Goal: Information Seeking & Learning: Learn about a topic

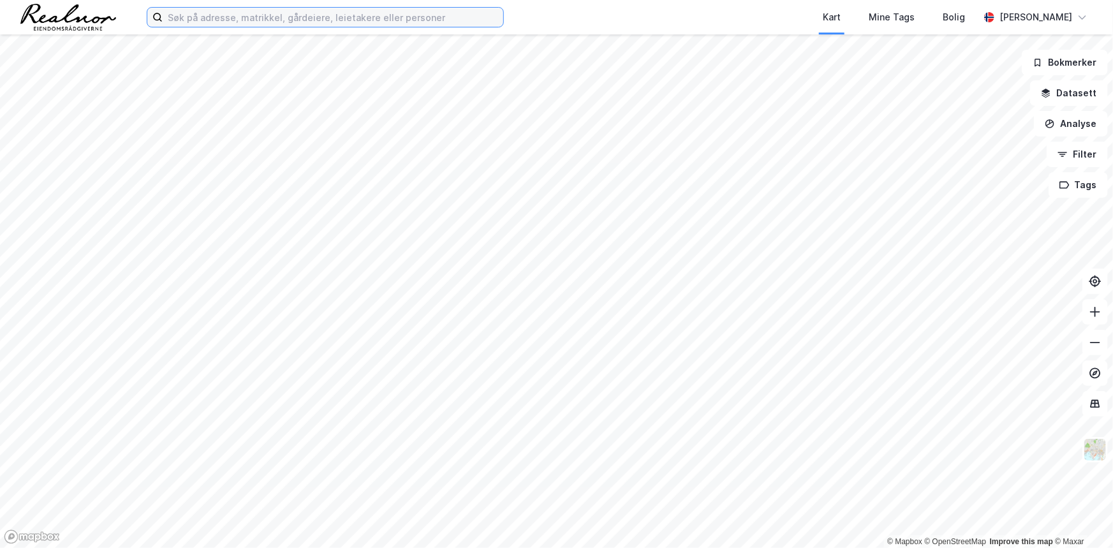
click at [415, 20] on input at bounding box center [333, 17] width 341 height 19
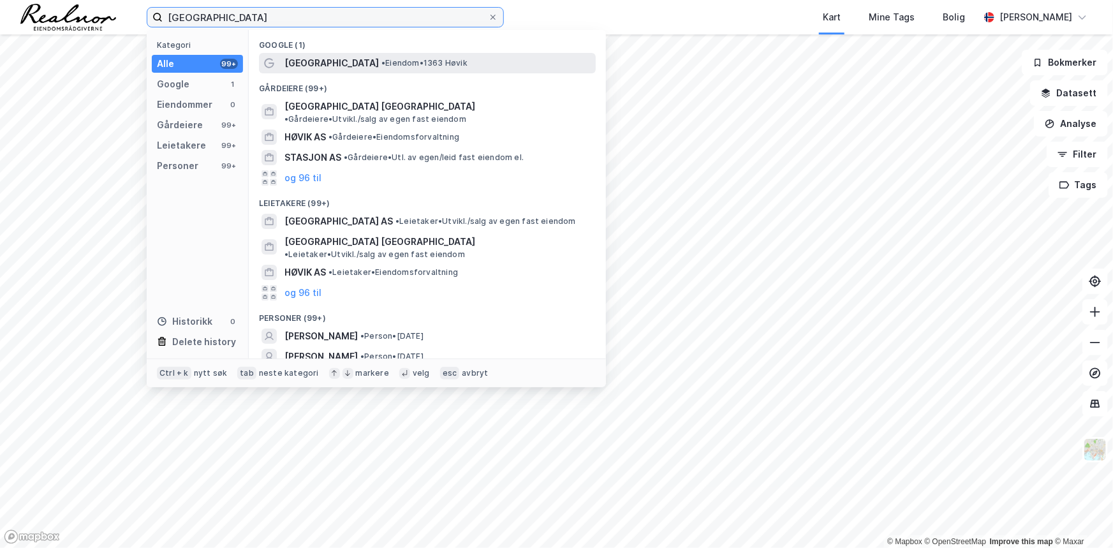
type input "[GEOGRAPHIC_DATA]"
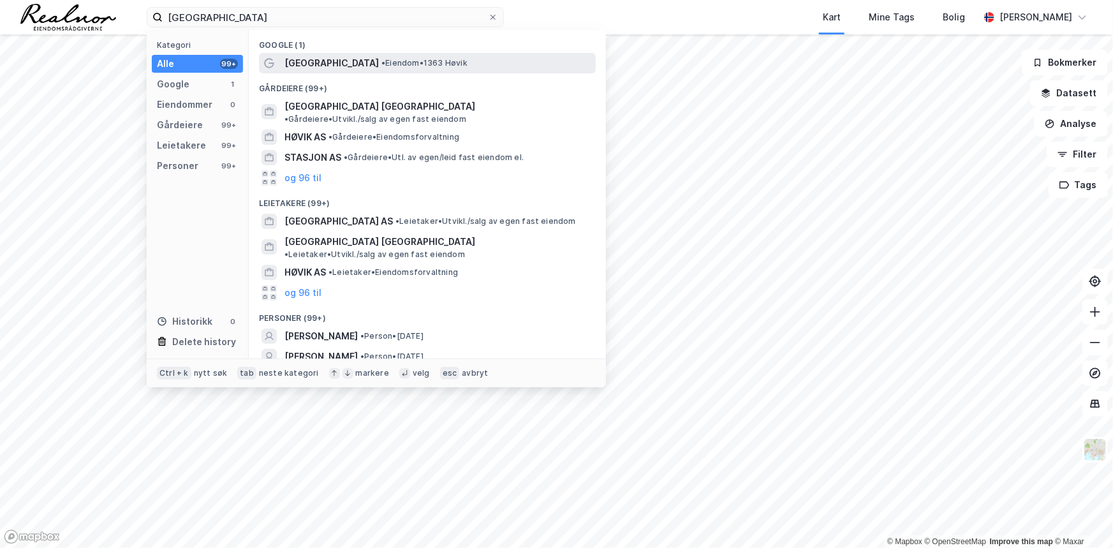
click at [378, 70] on div "[GEOGRAPHIC_DATA] • Eiendom • 1363 Høvik" at bounding box center [438, 62] width 309 height 15
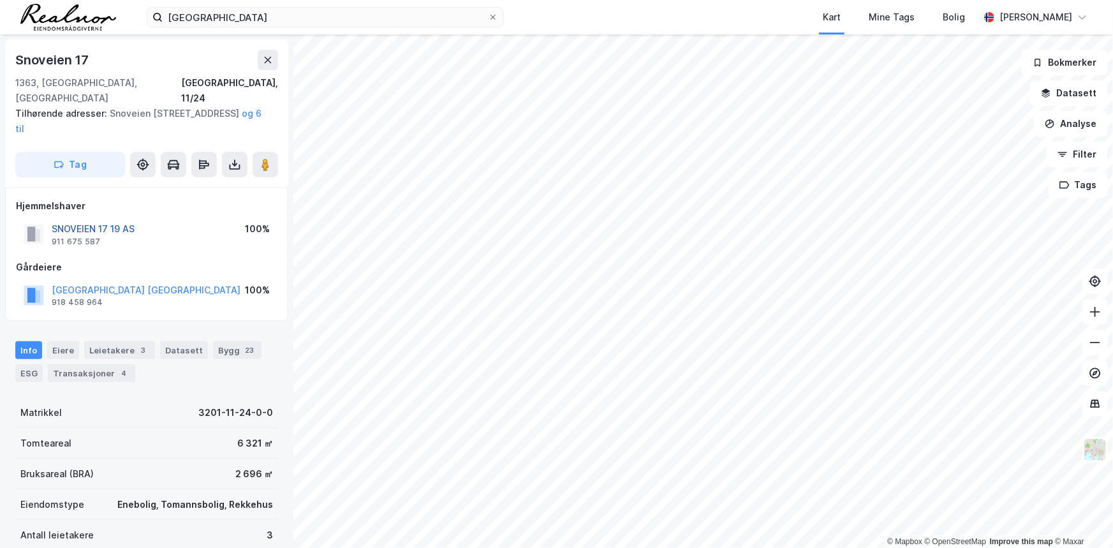
click at [0, 0] on button "SNOVEIEN 17 19 AS" at bounding box center [0, 0] width 0 height 0
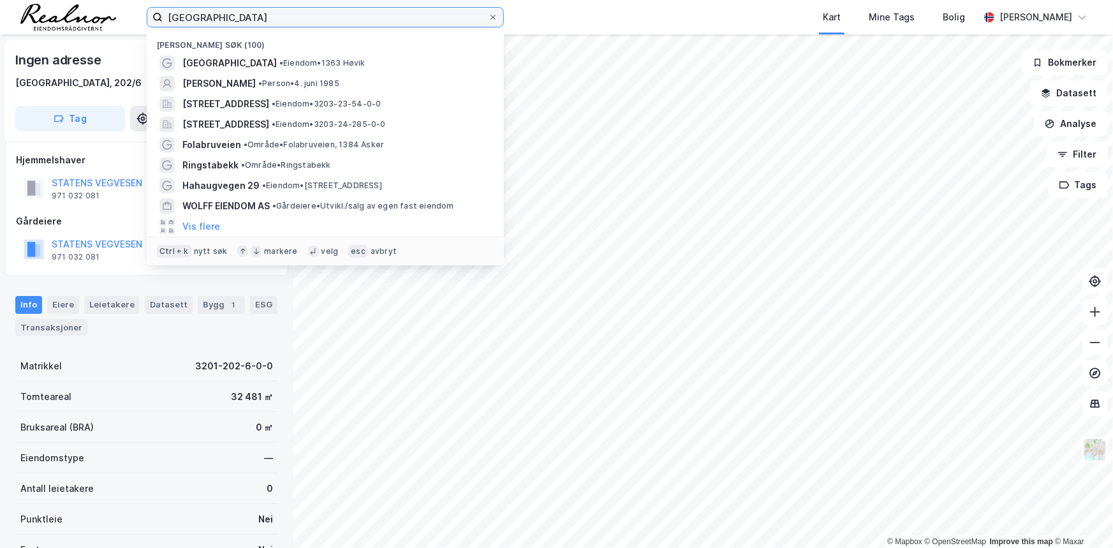
click at [360, 16] on input "[GEOGRAPHIC_DATA]" at bounding box center [325, 17] width 325 height 19
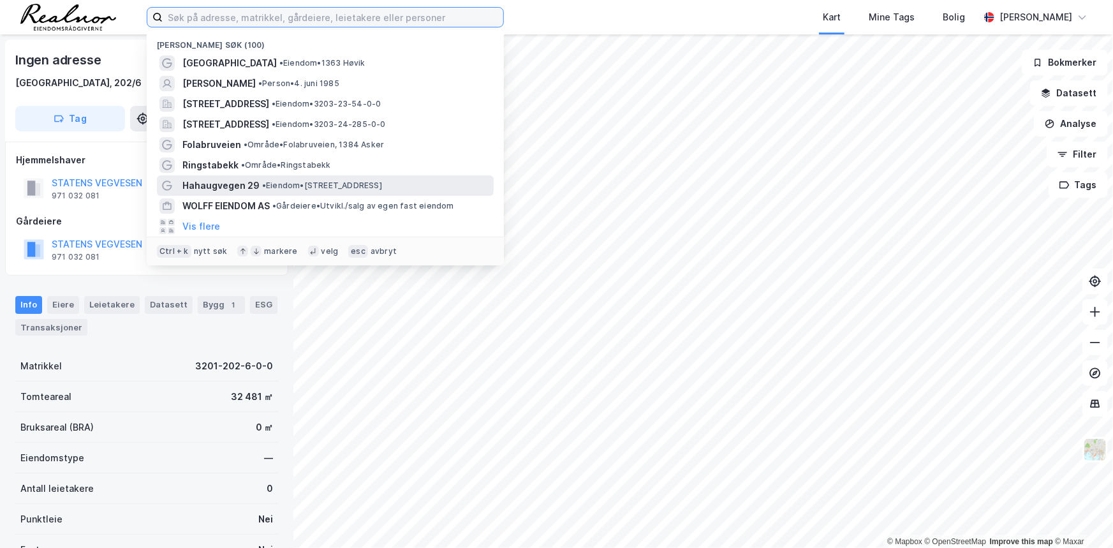
paste input "Sørsvannsvegen"
type input "Sørsvannsvegen"
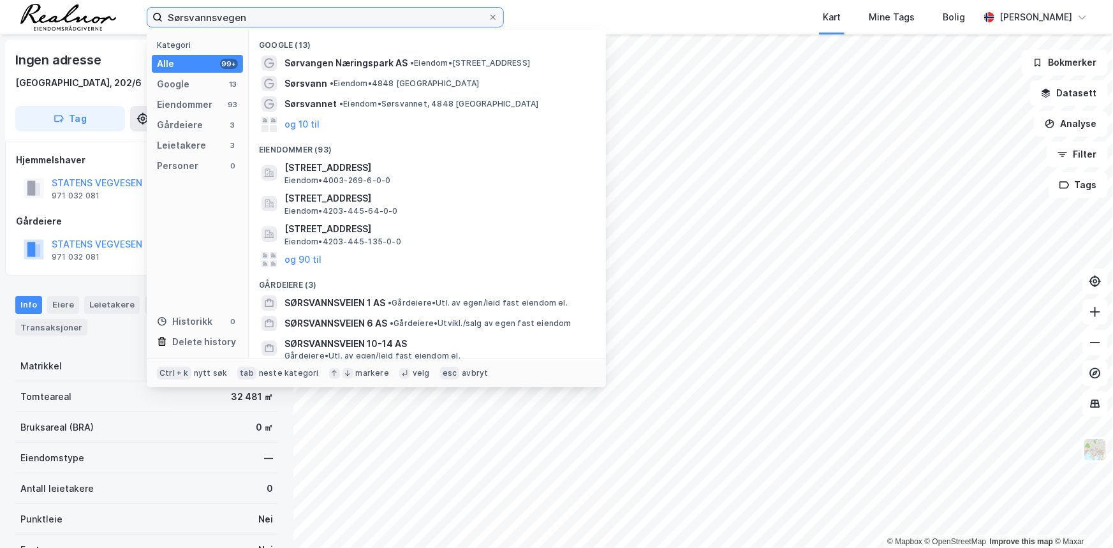
drag, startPoint x: 275, startPoint y: 18, endPoint x: 154, endPoint y: 22, distance: 121.3
click at [154, 22] on label "Sørsvannsvegen" at bounding box center [325, 17] width 357 height 20
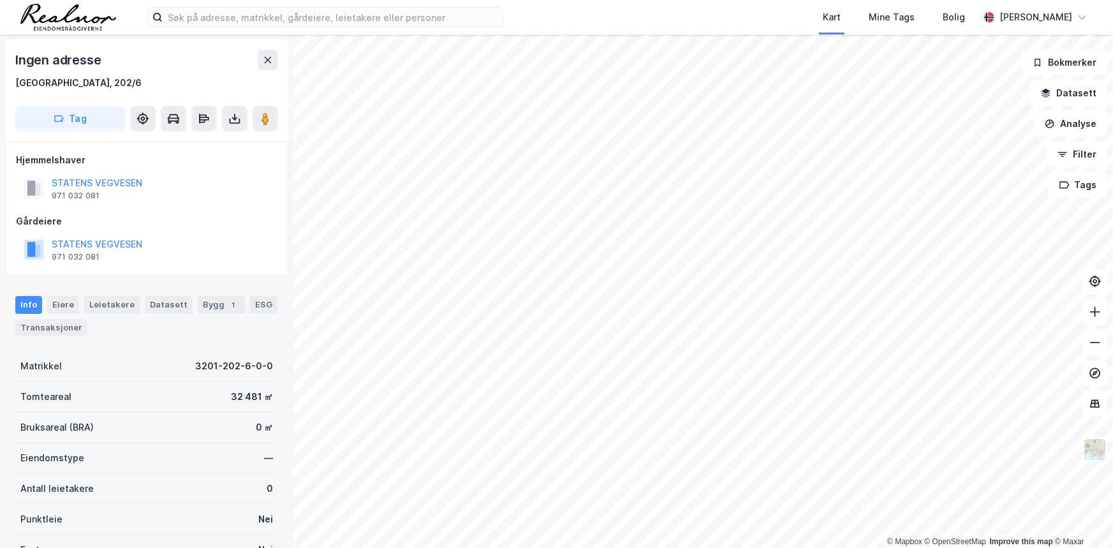
click at [551, 13] on div "Kart Mine Tags Bolig [PERSON_NAME]" at bounding box center [556, 17] width 1113 height 34
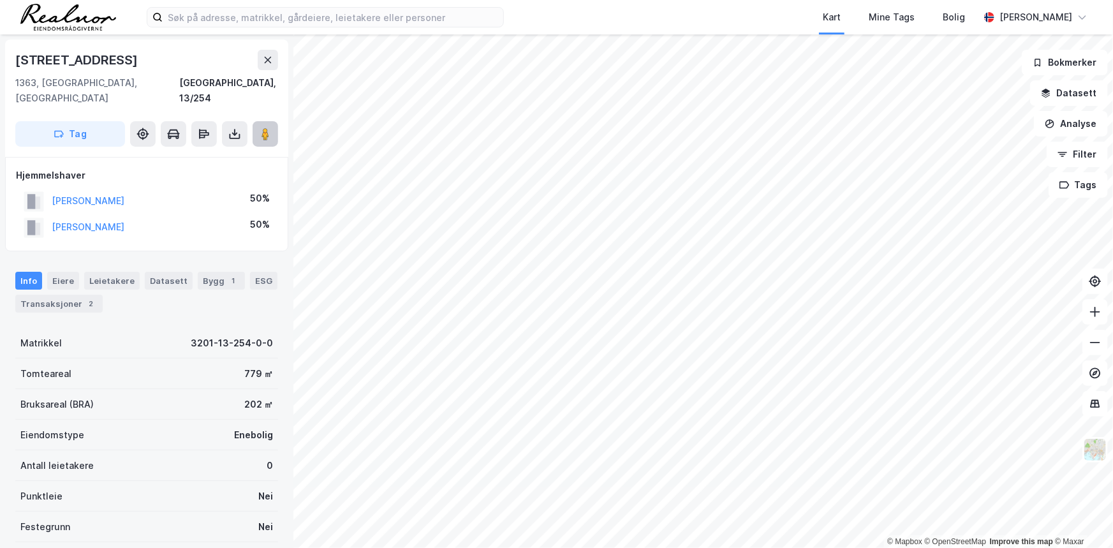
click at [267, 128] on image at bounding box center [266, 134] width 8 height 13
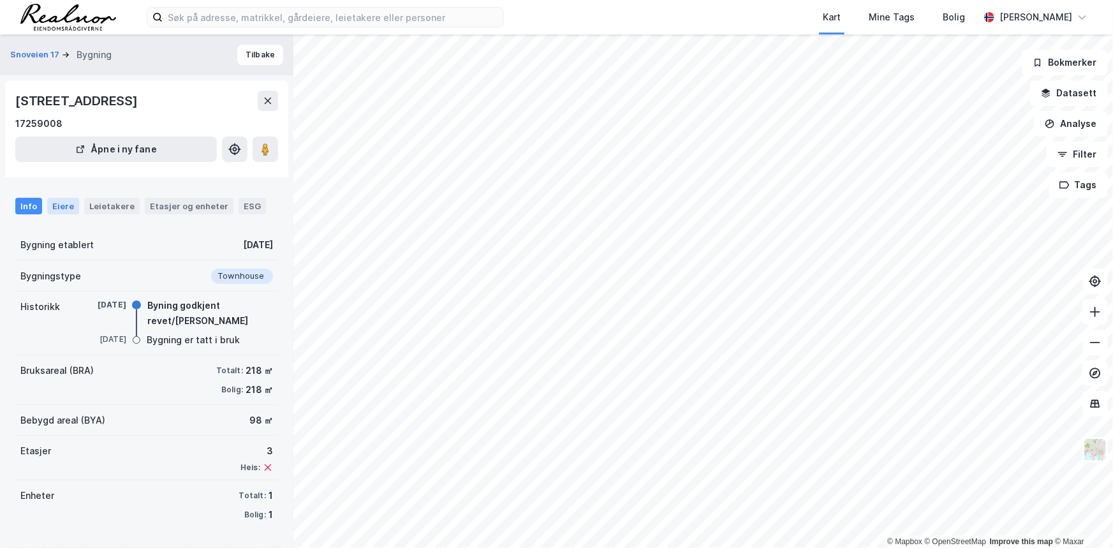
click at [56, 202] on div "Eiere" at bounding box center [63, 206] width 32 height 17
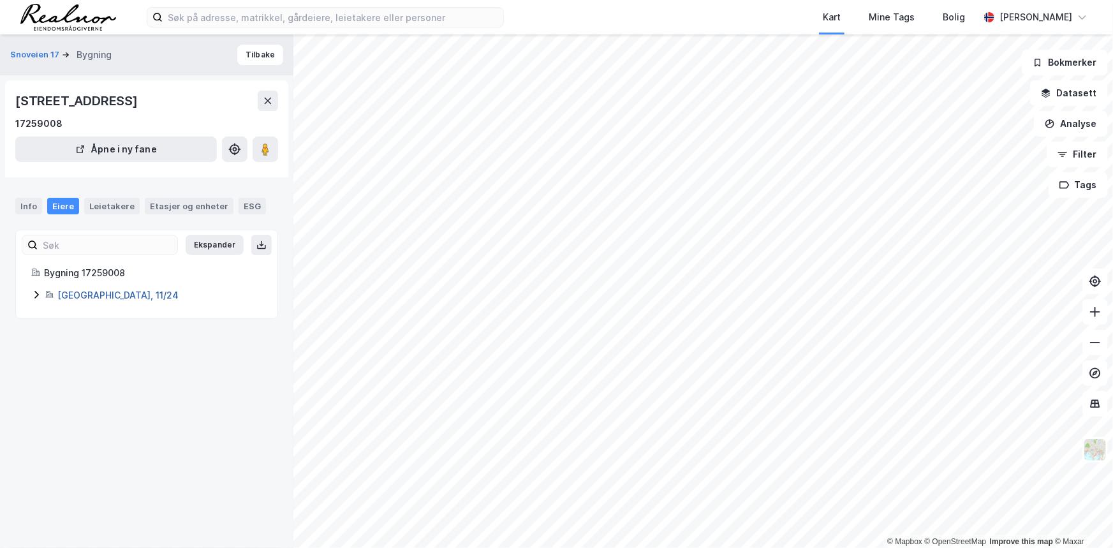
click at [69, 293] on link "[GEOGRAPHIC_DATA], 11/24" at bounding box center [117, 295] width 121 height 11
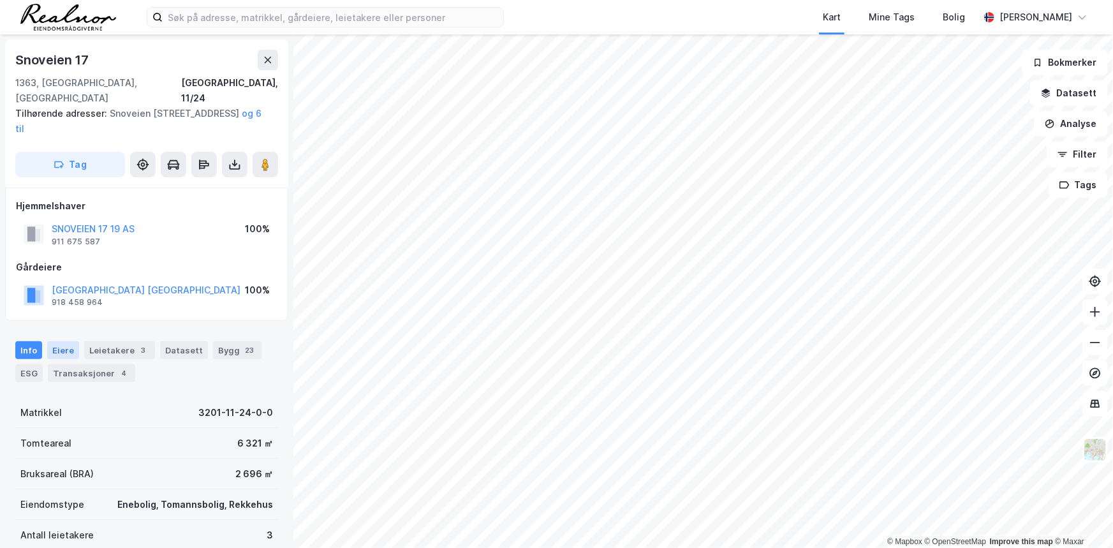
click at [66, 341] on div "Eiere" at bounding box center [63, 350] width 32 height 18
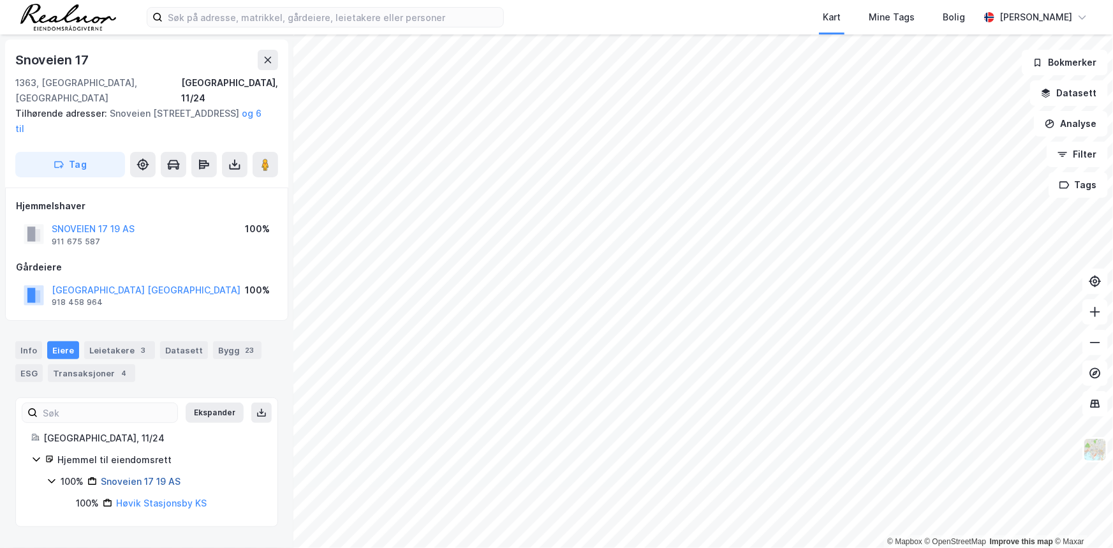
click at [128, 476] on link "Snoveien 17 19 AS" at bounding box center [141, 481] width 80 height 11
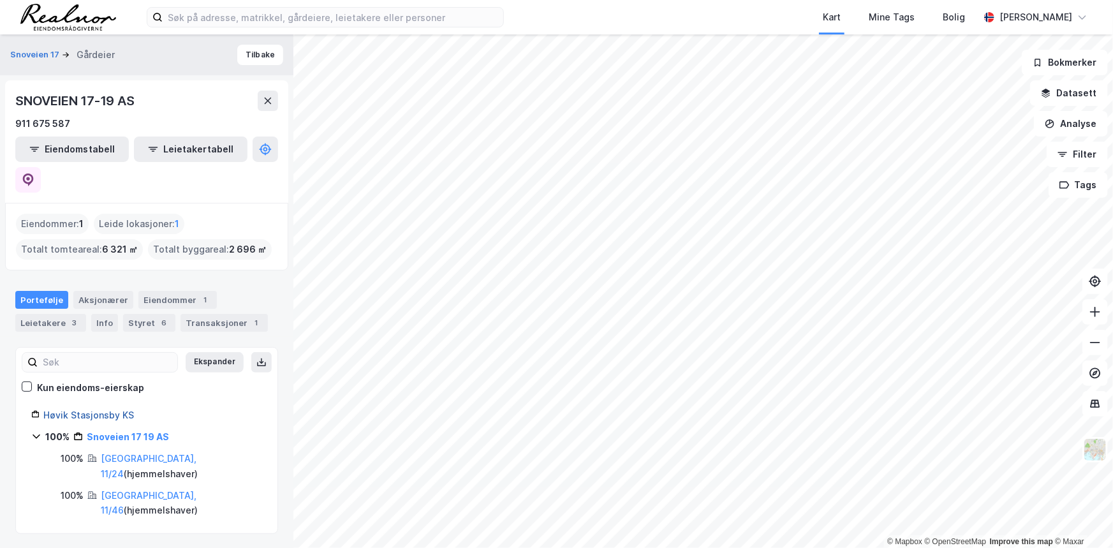
click at [103, 410] on link "Høvik Stasjonsby KS" at bounding box center [88, 415] width 91 height 11
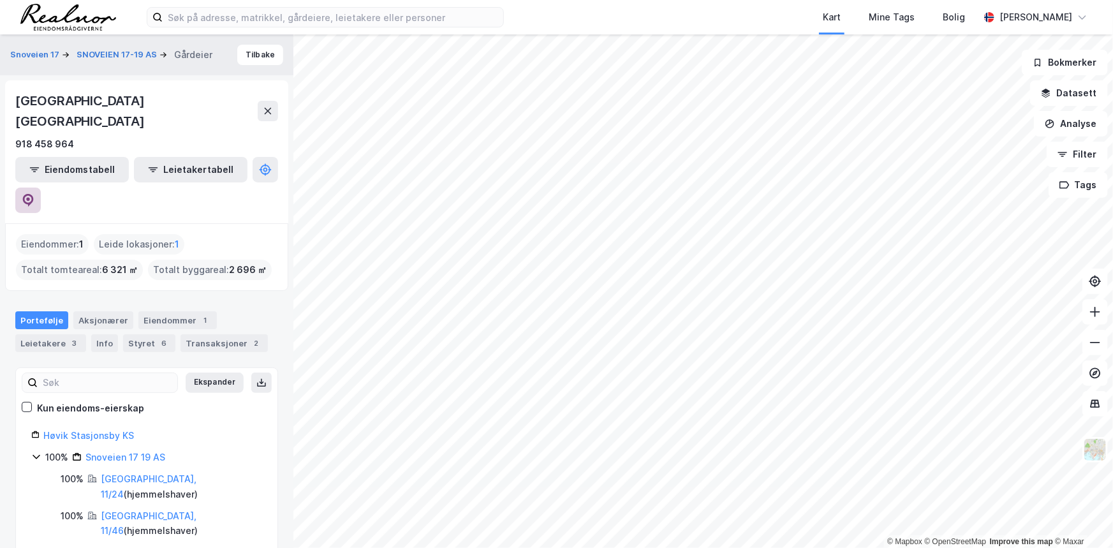
click at [34, 194] on icon at bounding box center [28, 200] width 11 height 13
